Goal: Task Accomplishment & Management: Use online tool/utility

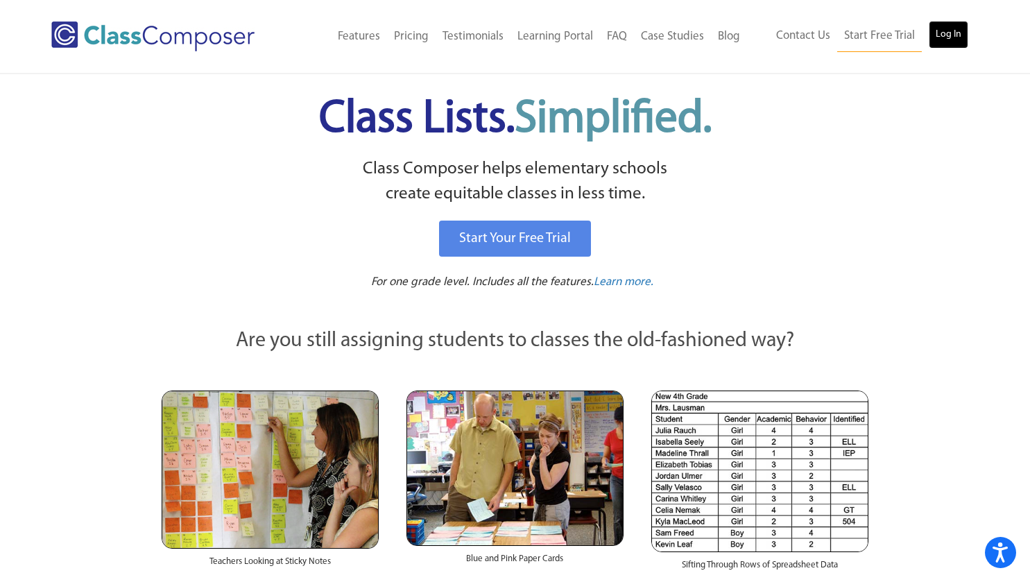
click at [942, 33] on link "Log In" at bounding box center [949, 35] width 40 height 28
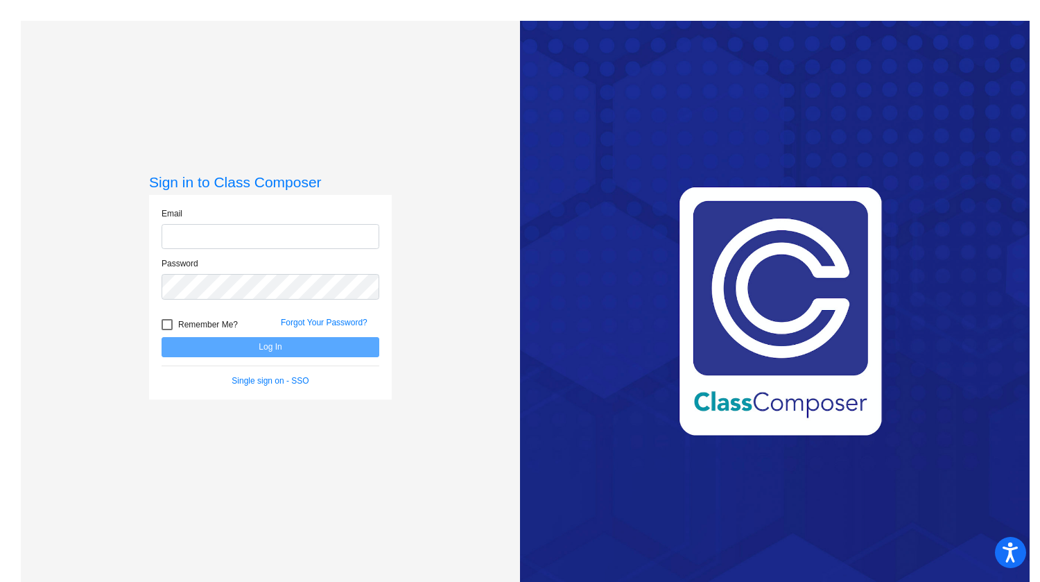
type input "[EMAIL_ADDRESS][DOMAIN_NAME]"
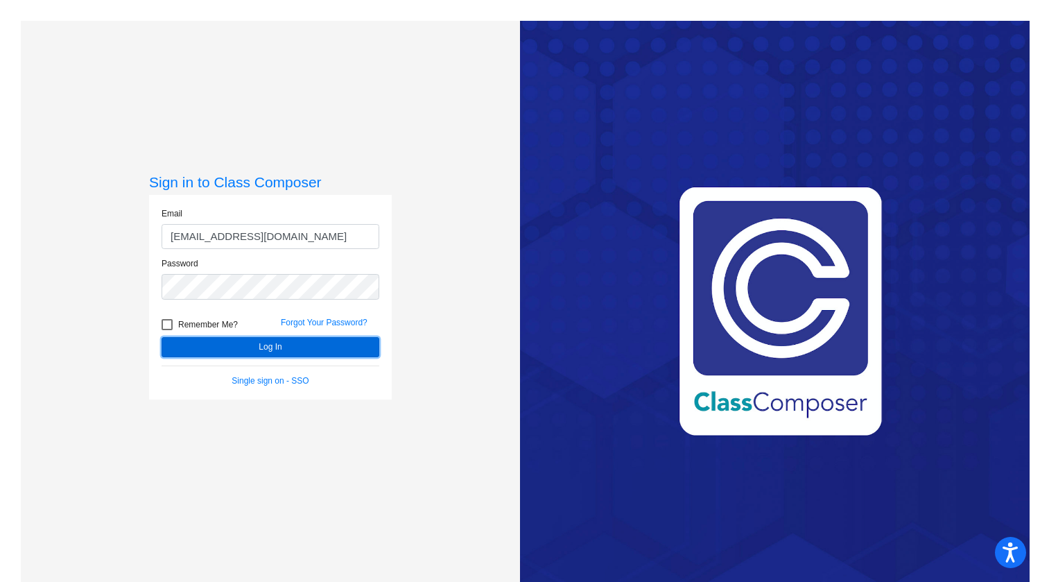
click at [282, 346] on button "Log In" at bounding box center [271, 347] width 218 height 20
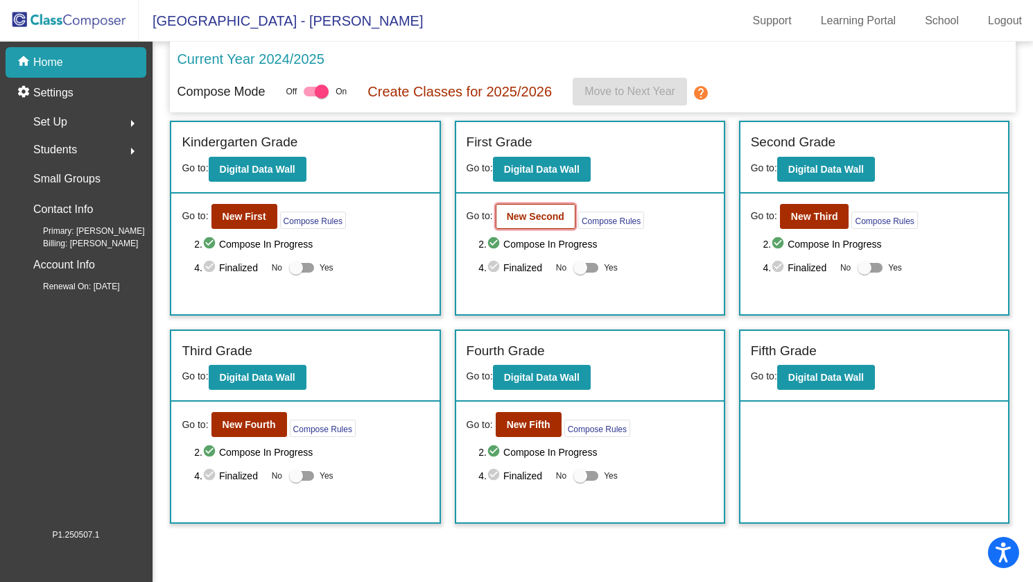
click at [533, 218] on b "New Second" at bounding box center [536, 216] width 58 height 11
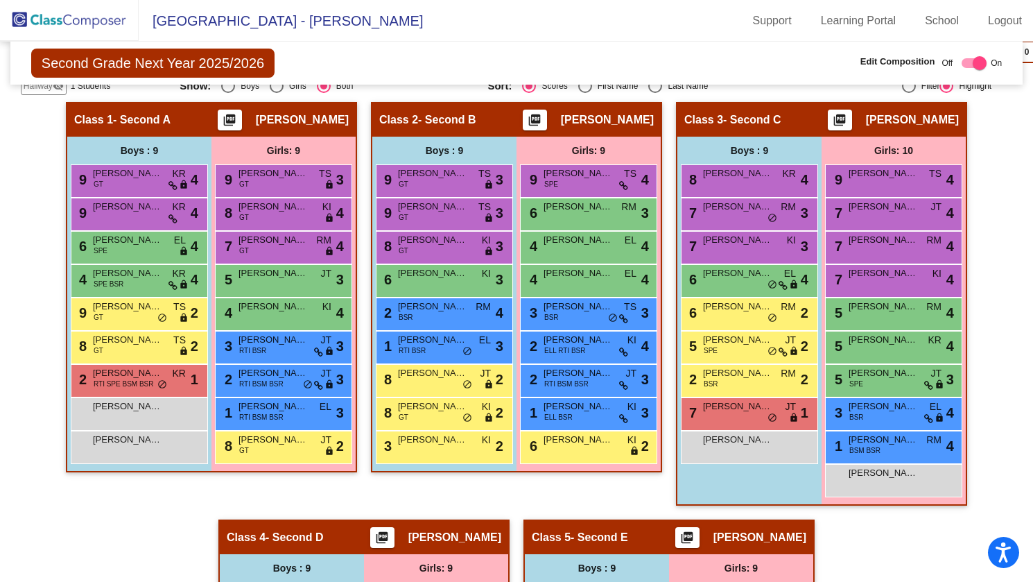
scroll to position [416, 0]
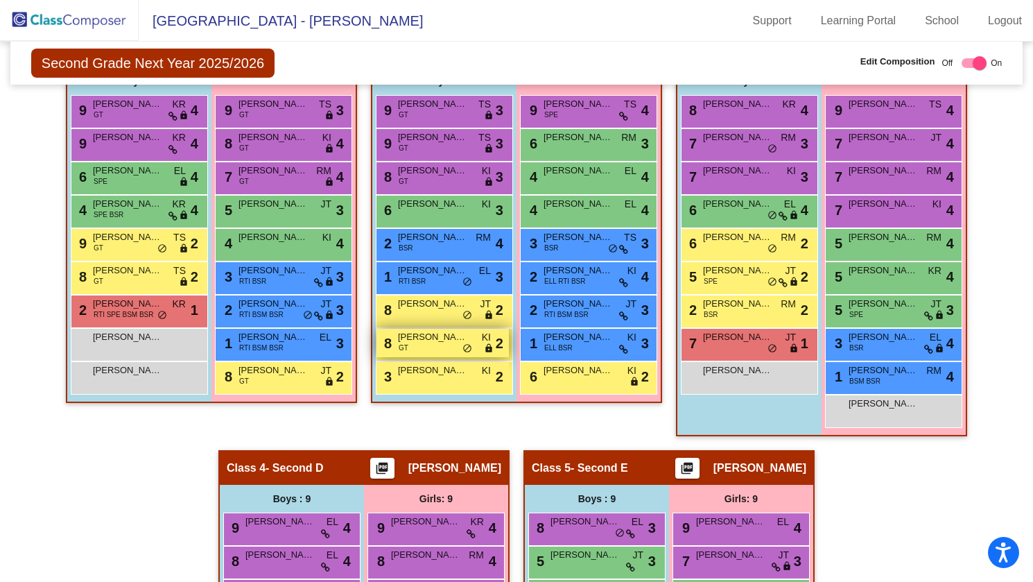
click at [436, 340] on span "Evan Gelbert" at bounding box center [432, 337] width 69 height 14
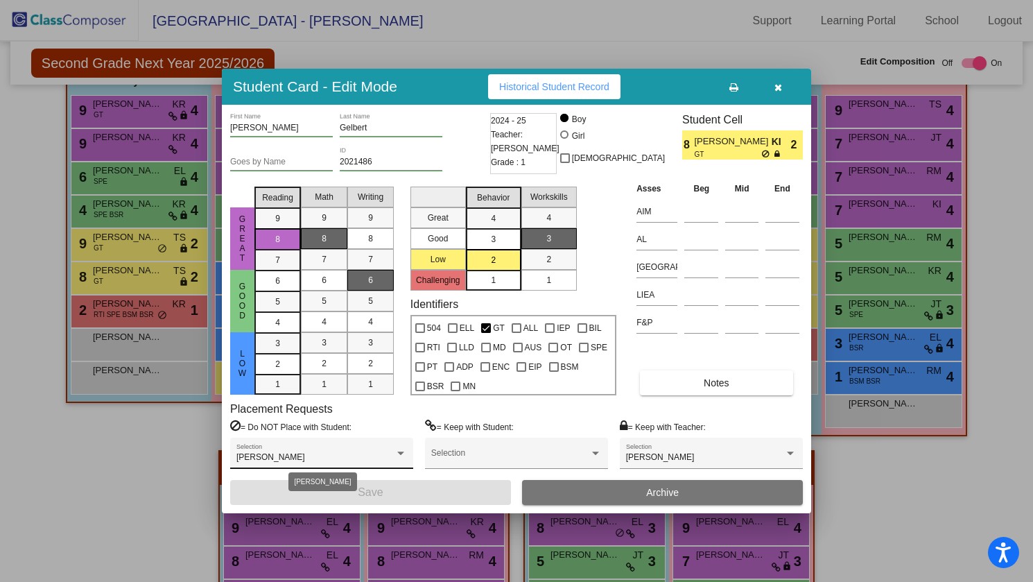
click at [400, 450] on div at bounding box center [401, 454] width 12 height 10
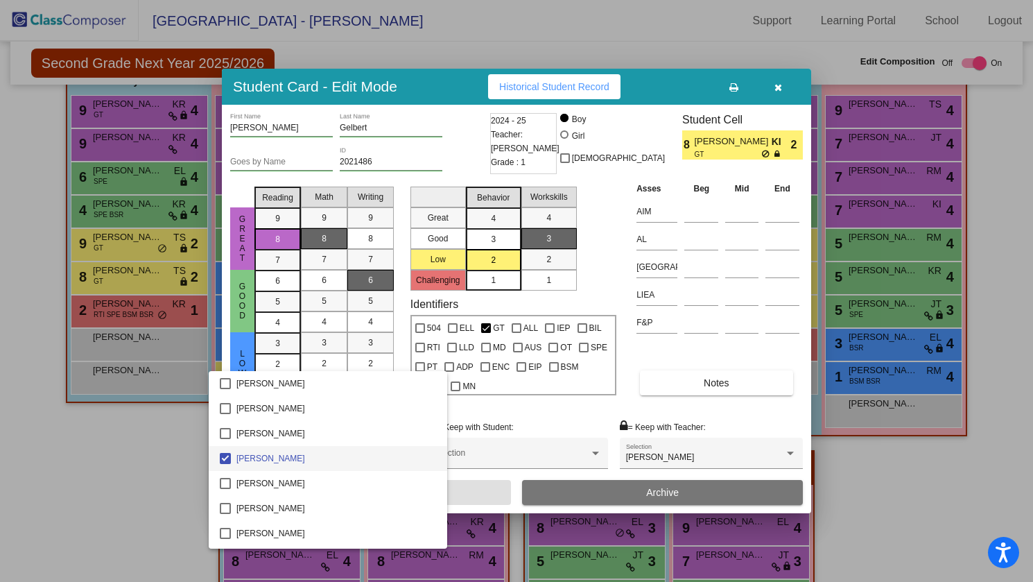
click at [178, 451] on div at bounding box center [516, 291] width 1033 height 582
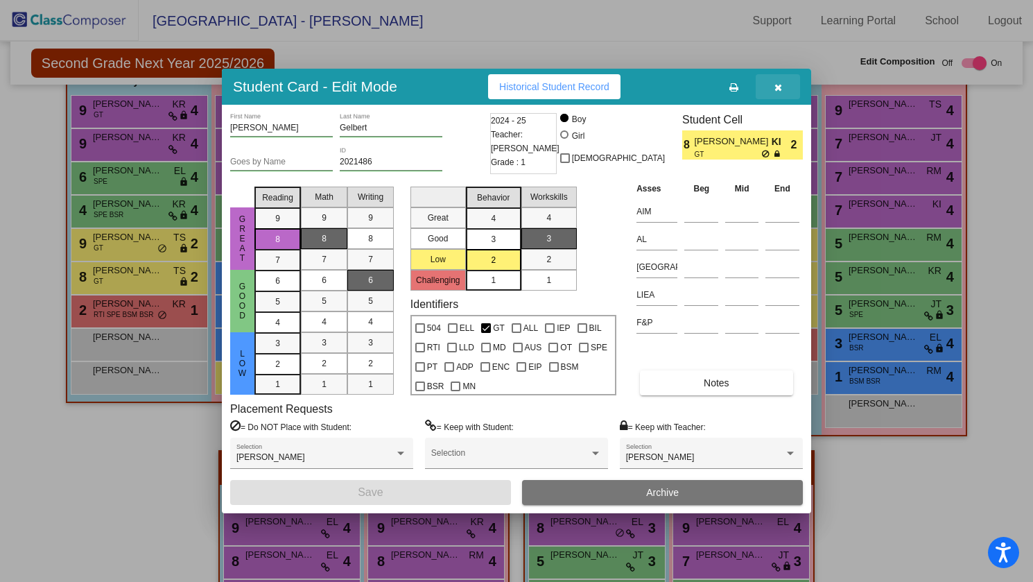
click at [779, 87] on icon "button" at bounding box center [779, 88] width 8 height 10
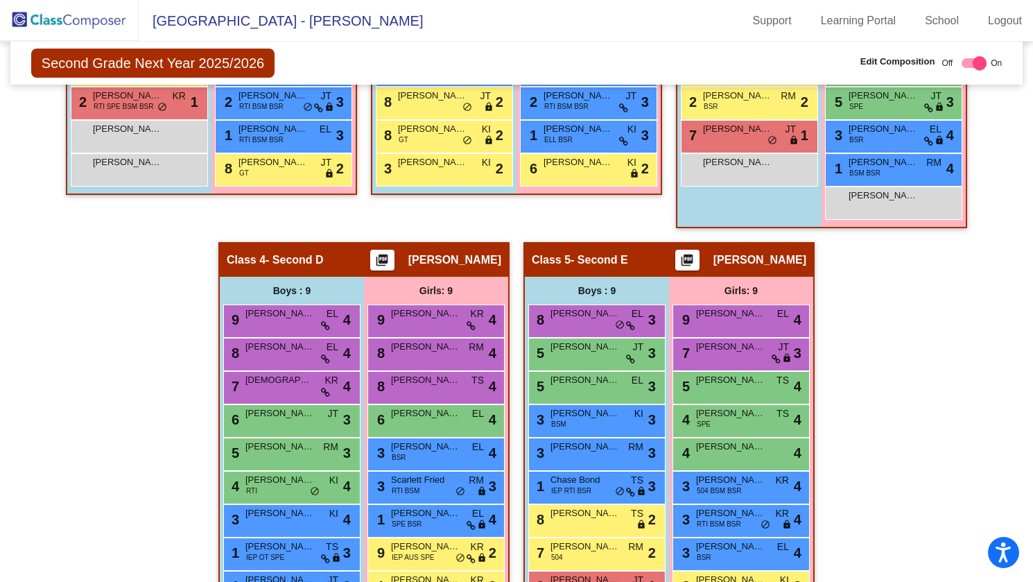
scroll to position [675, 0]
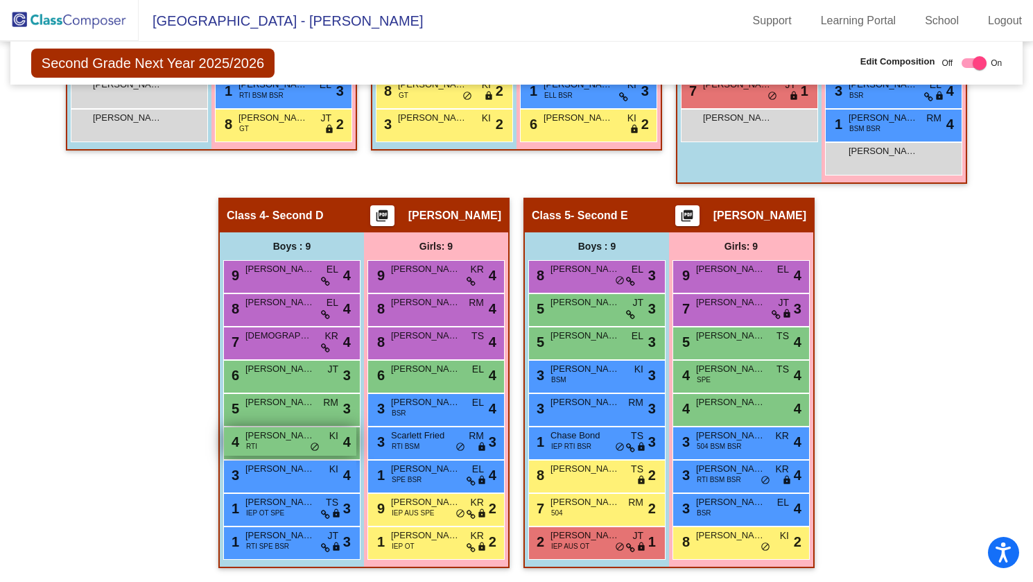
click at [282, 431] on span "Antonio Saavedra" at bounding box center [279, 436] width 69 height 14
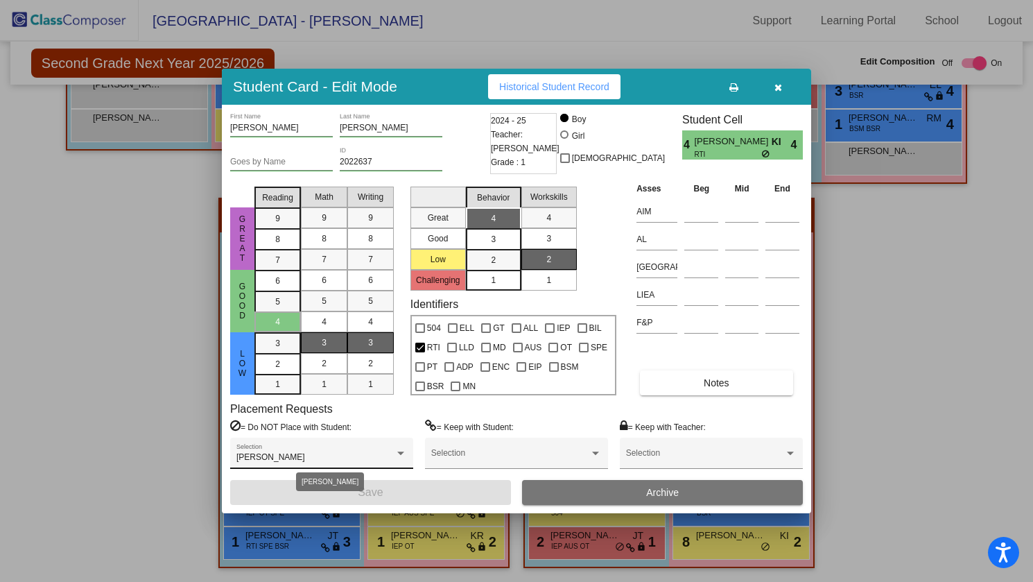
click at [403, 454] on div at bounding box center [400, 452] width 7 height 3
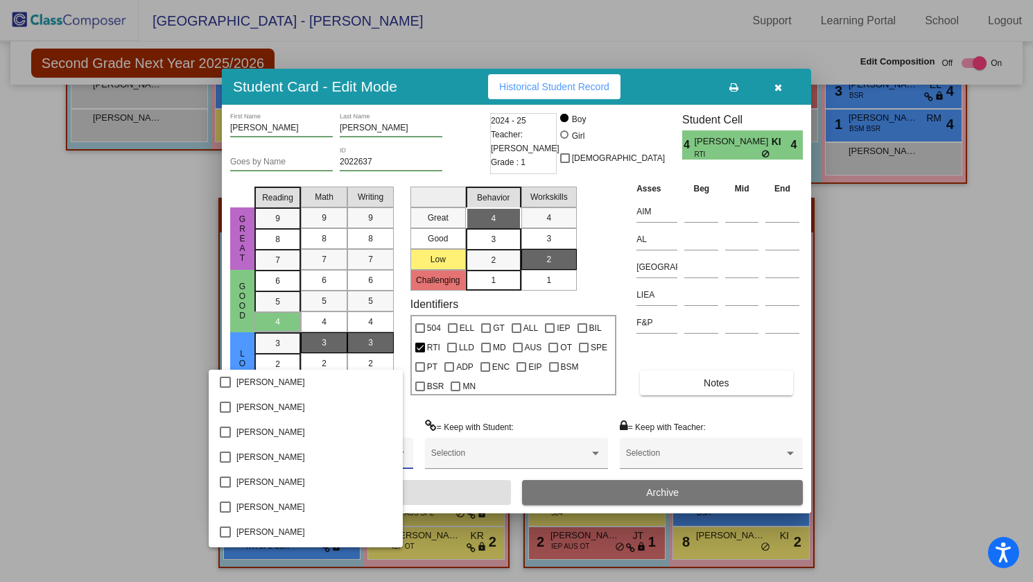
scroll to position [648, 0]
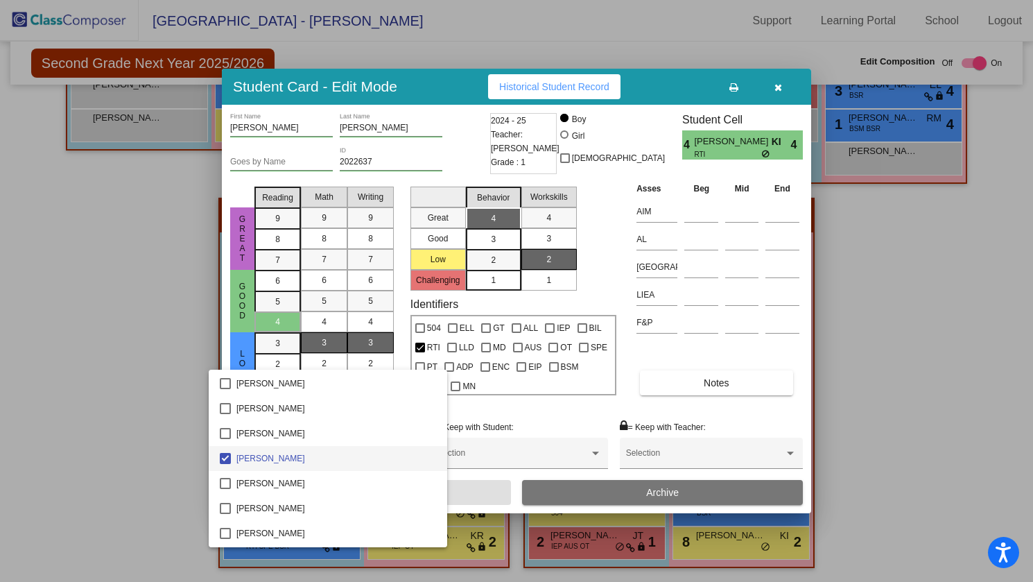
click at [156, 411] on div at bounding box center [516, 291] width 1033 height 582
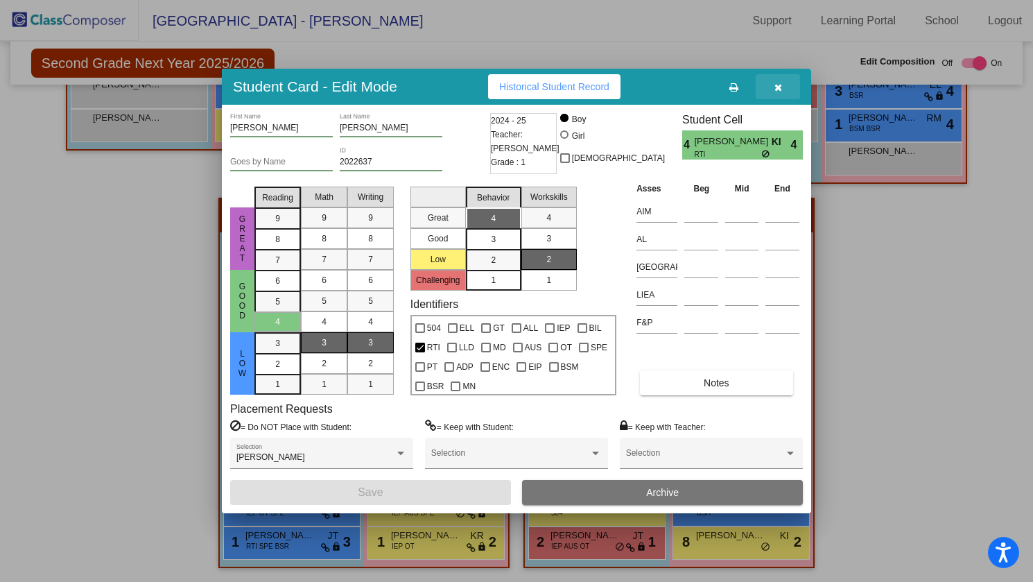
click at [780, 85] on icon "button" at bounding box center [779, 88] width 8 height 10
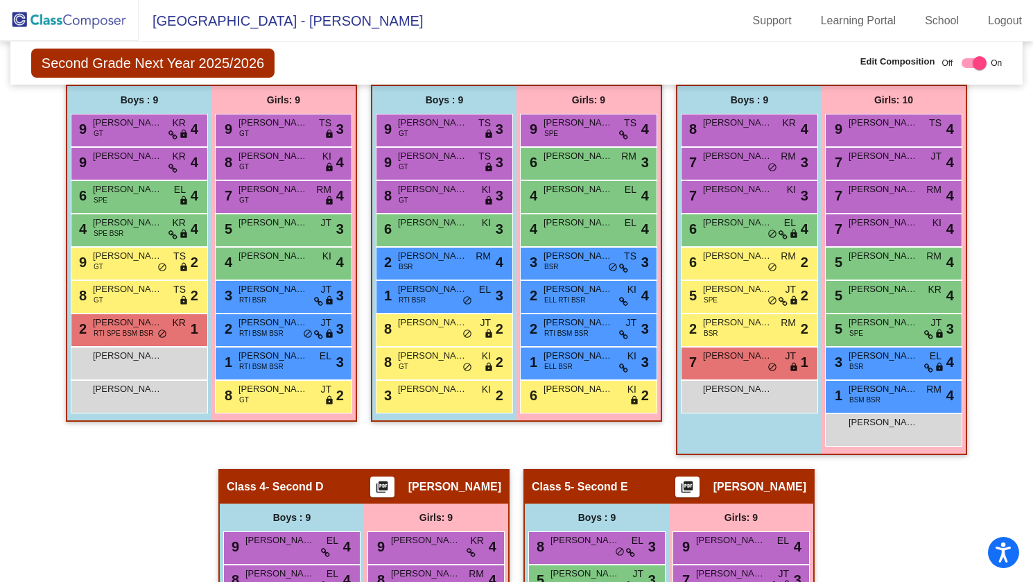
scroll to position [328, 0]
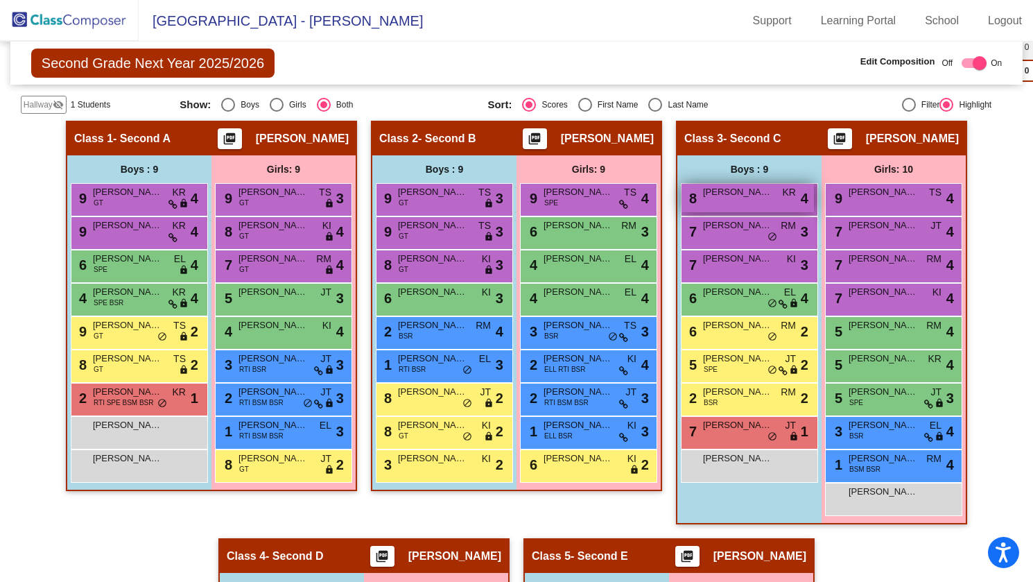
click at [751, 202] on div "8 James Scheideler KR lock do_not_disturb_alt 4" at bounding box center [748, 198] width 132 height 28
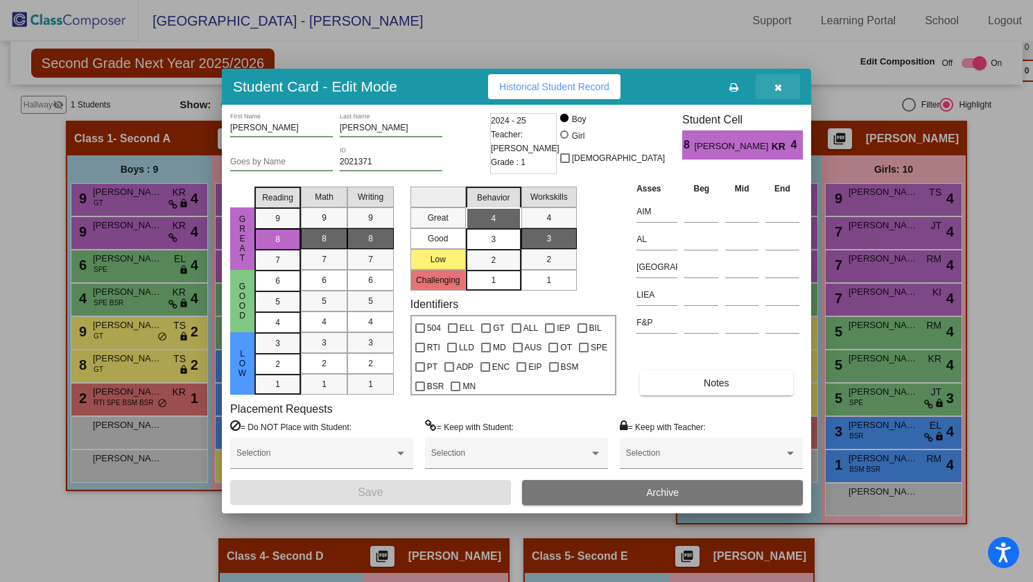
click at [779, 87] on icon "button" at bounding box center [779, 88] width 8 height 10
